Goal: Find specific page/section: Find specific page/section

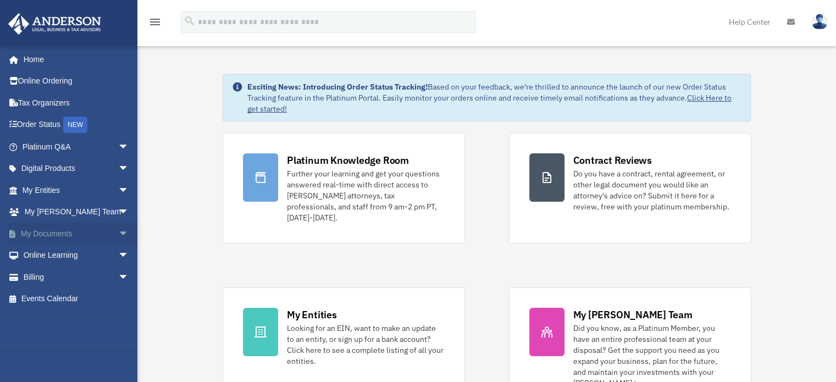
click at [88, 229] on link "My Documents arrow_drop_down" at bounding box center [77, 234] width 138 height 22
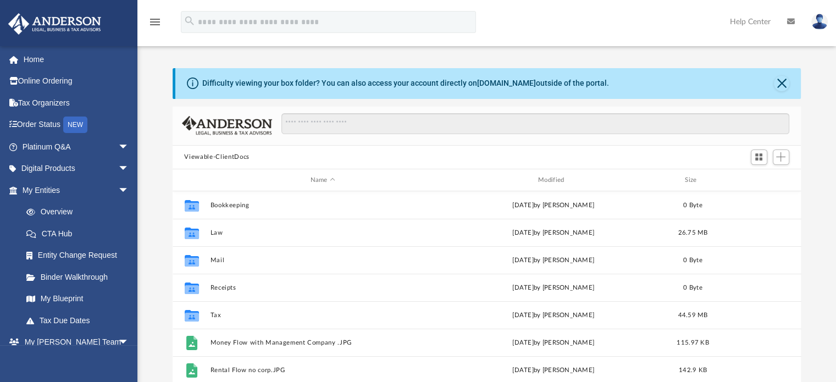
scroll to position [241, 620]
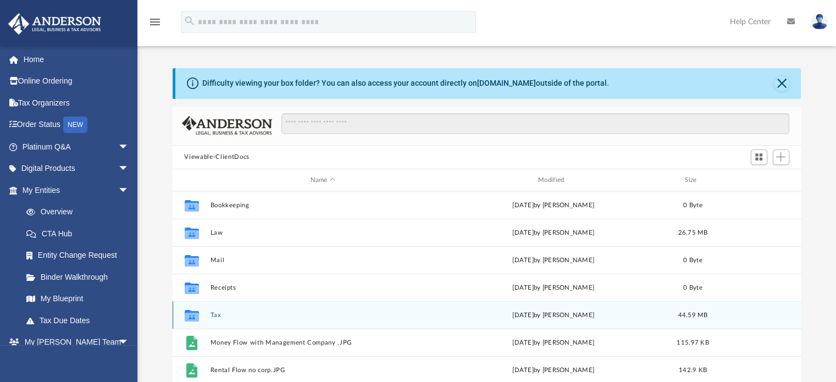
click at [215, 314] on button "Tax" at bounding box center [322, 315] width 225 height 7
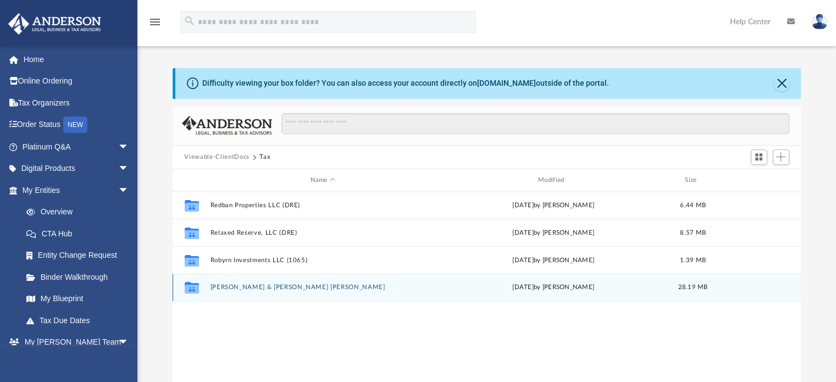
click at [256, 287] on button "Routier, Sean & Erin Ann" at bounding box center [322, 287] width 225 height 7
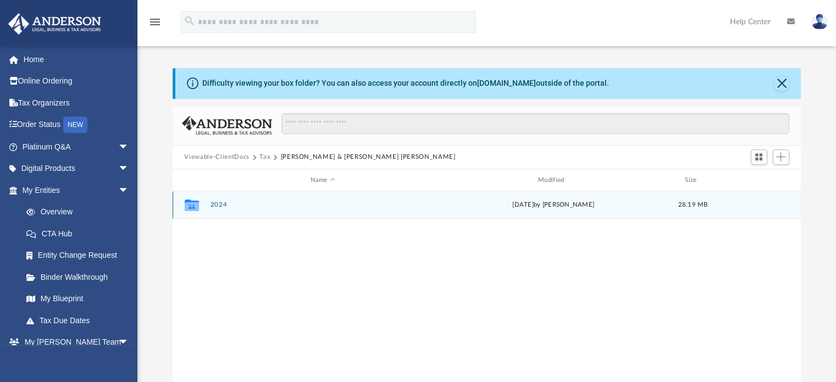
click at [261, 207] on button "2024" at bounding box center [322, 205] width 225 height 7
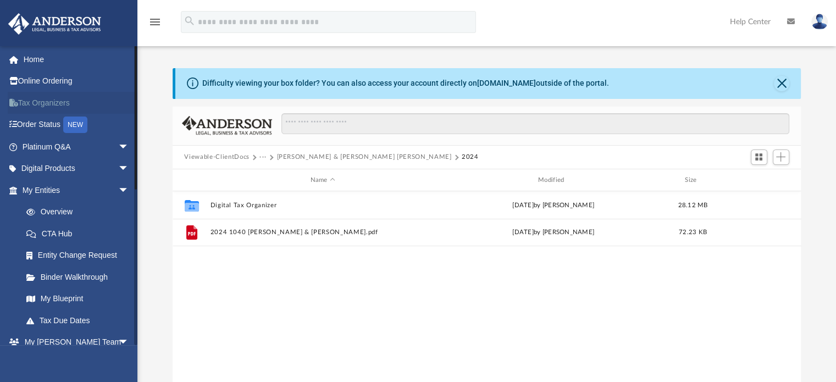
click at [41, 100] on link "Tax Organizers" at bounding box center [77, 103] width 138 height 22
